Goal: Check status: Check status

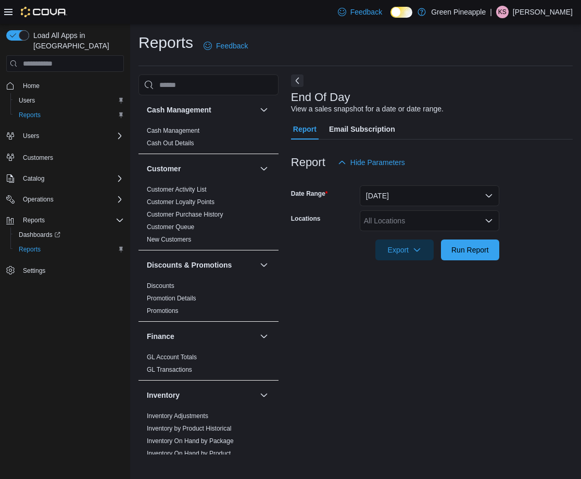
click at [427, 222] on div "All Locations" at bounding box center [429, 220] width 139 height 21
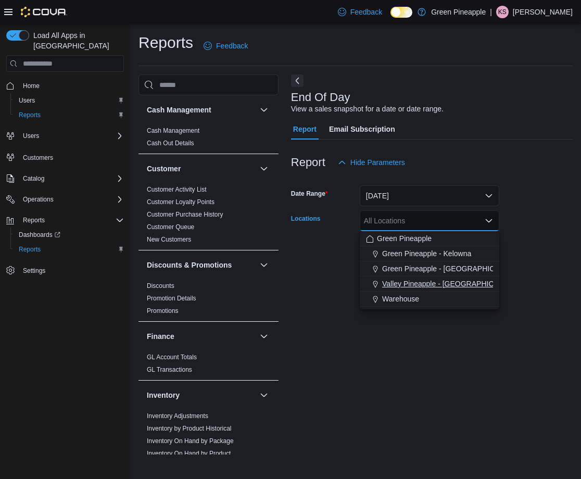
click at [455, 285] on span "Valley Pineapple - [GEOGRAPHIC_DATA]" at bounding box center [450, 283] width 136 height 10
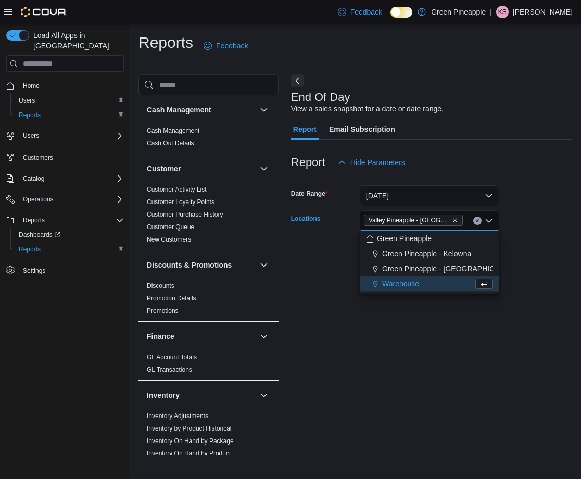
click at [458, 340] on div "End Of Day View a sales snapshot for a date or date range. Report Email Subscri…" at bounding box center [432, 264] width 282 height 380
